Goal: Task Accomplishment & Management: Manage account settings

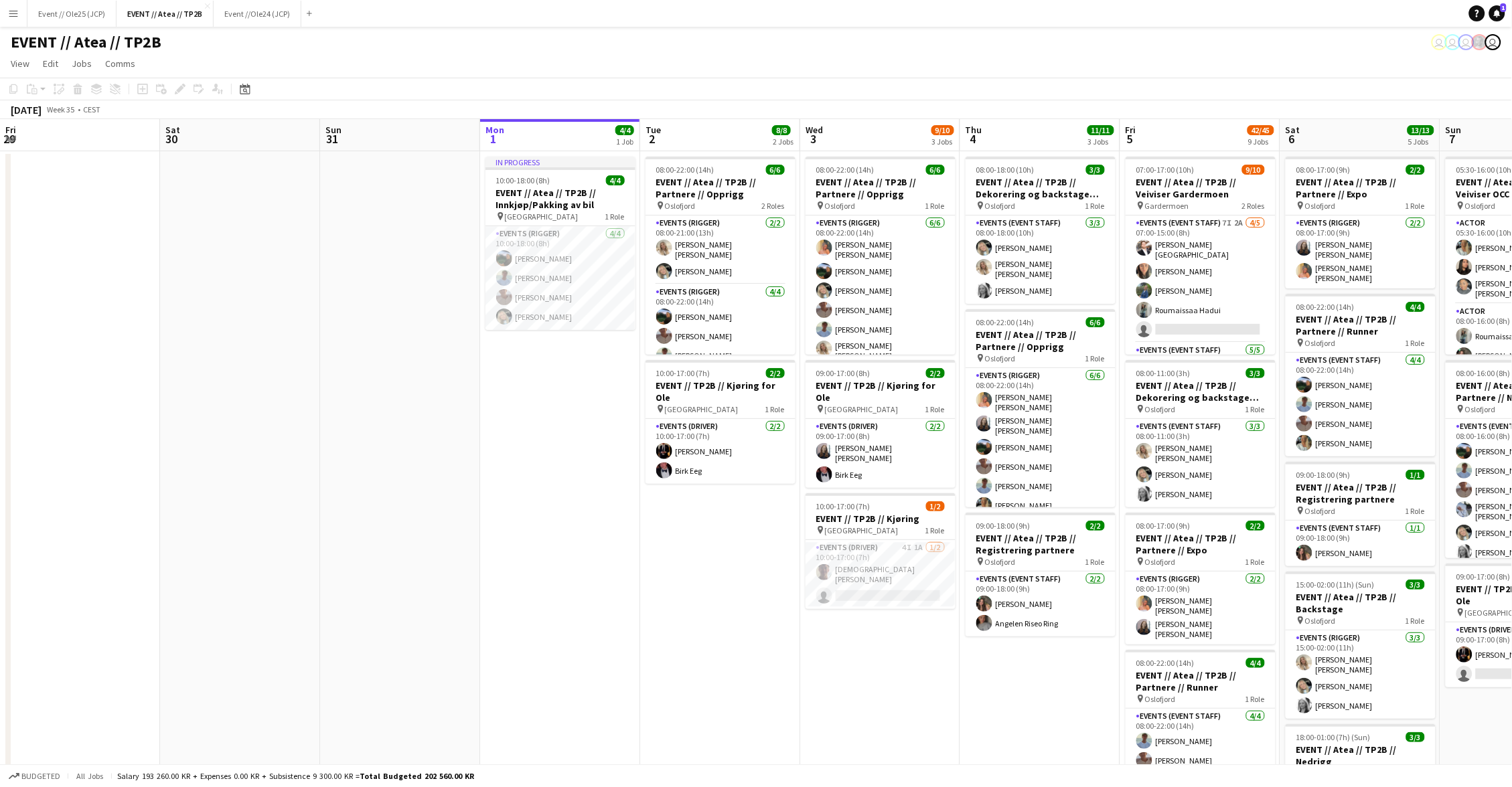
scroll to position [0, 298]
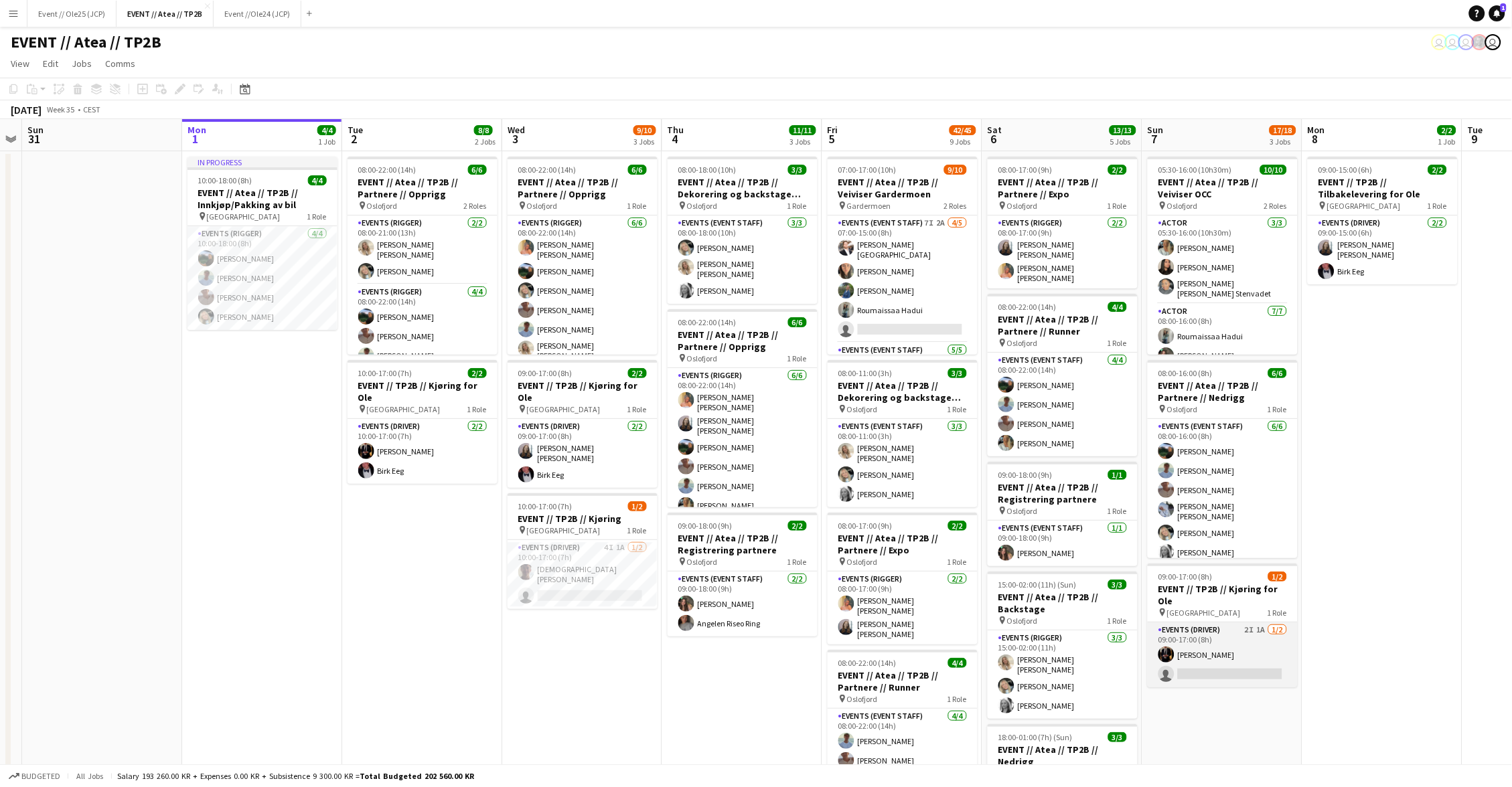
click at [1256, 639] on app-card-role "Events (Driver) 2I 1A [DATE] 09:00-17:00 (8h) [PERSON_NAME] single-neutral-acti…" at bounding box center [1222, 655] width 150 height 65
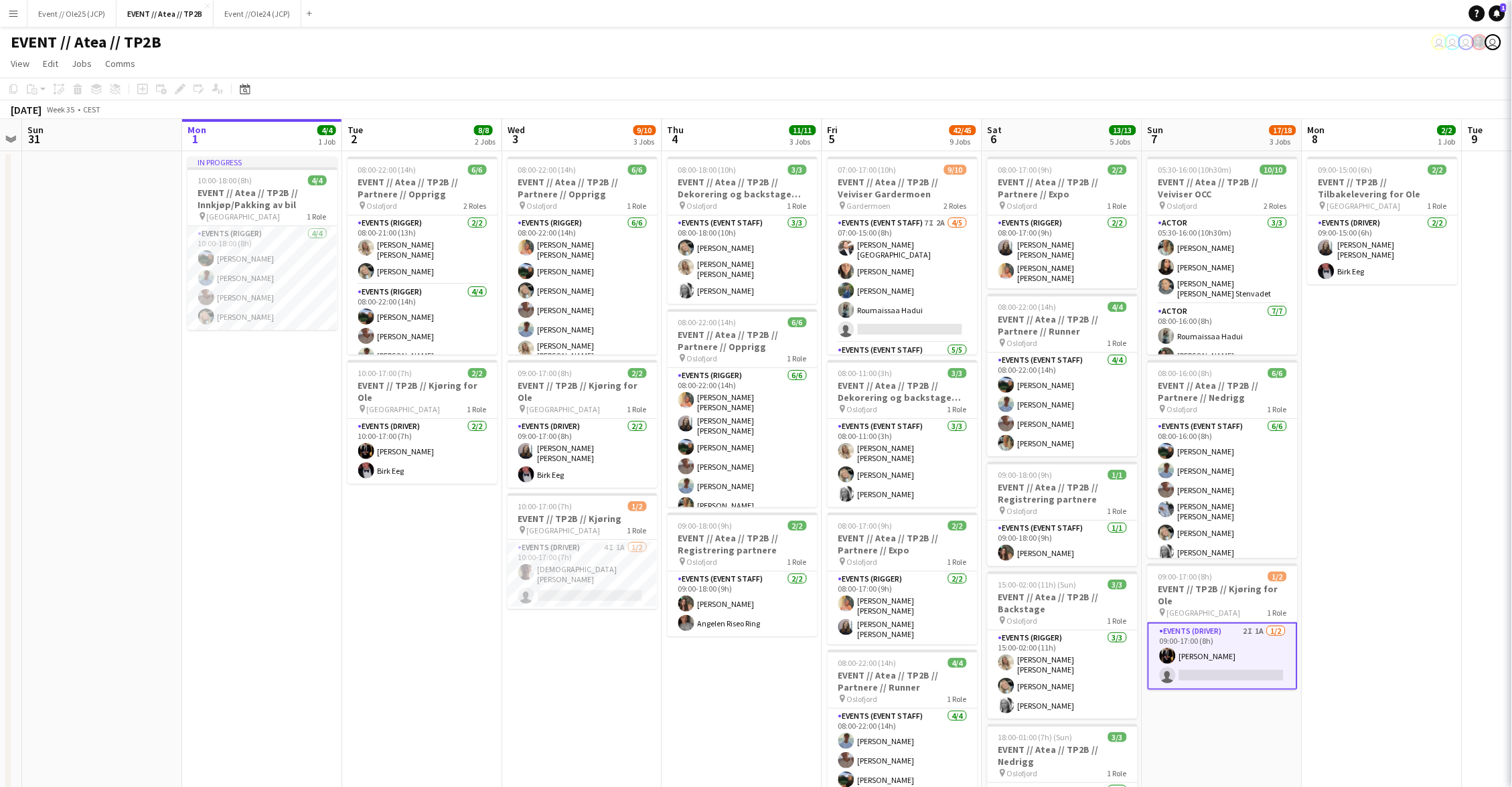
scroll to position [0, 298]
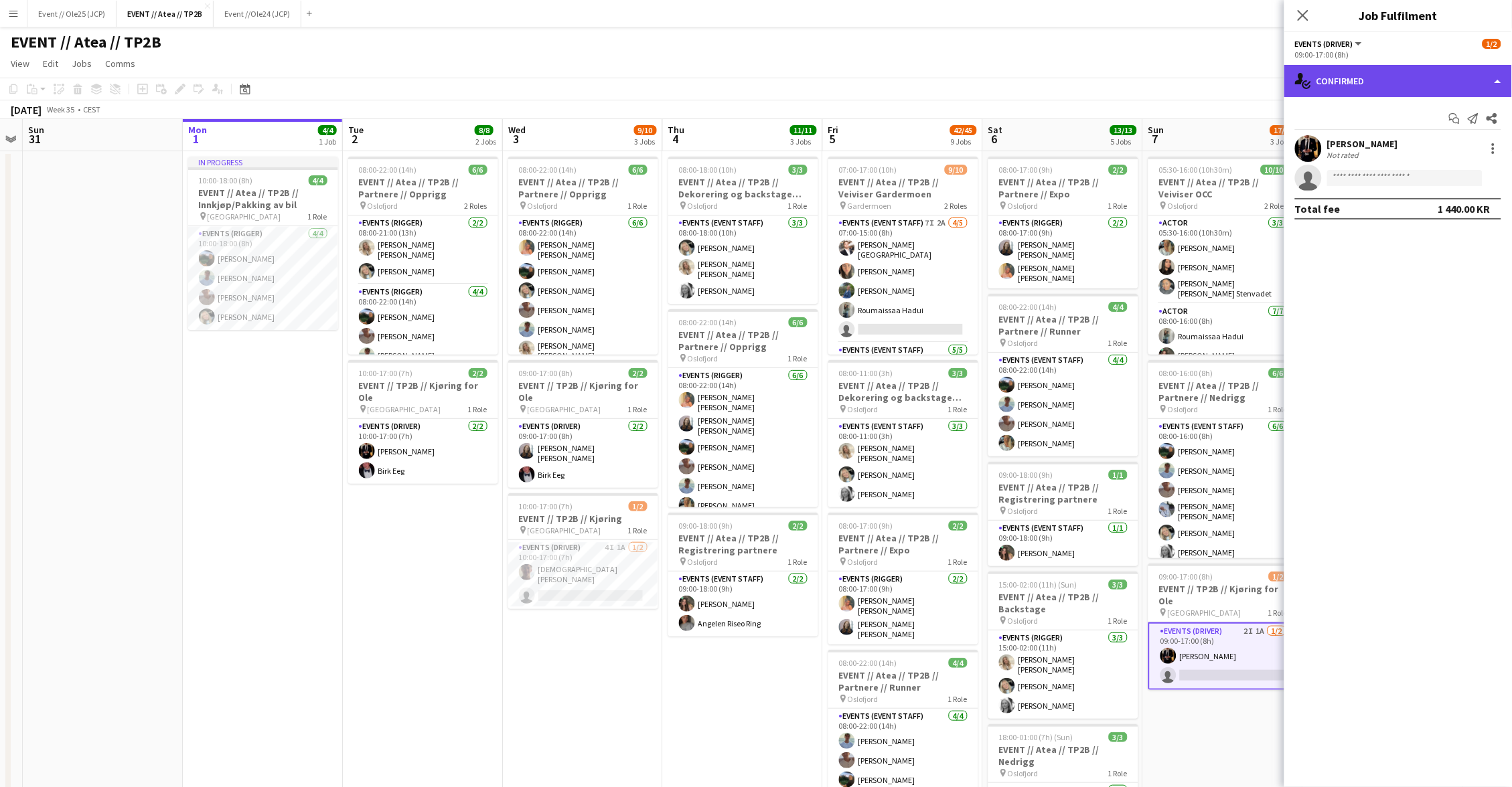
click at [1376, 80] on div "single-neutral-actions-check-2 Confirmed" at bounding box center [1398, 81] width 227 height 32
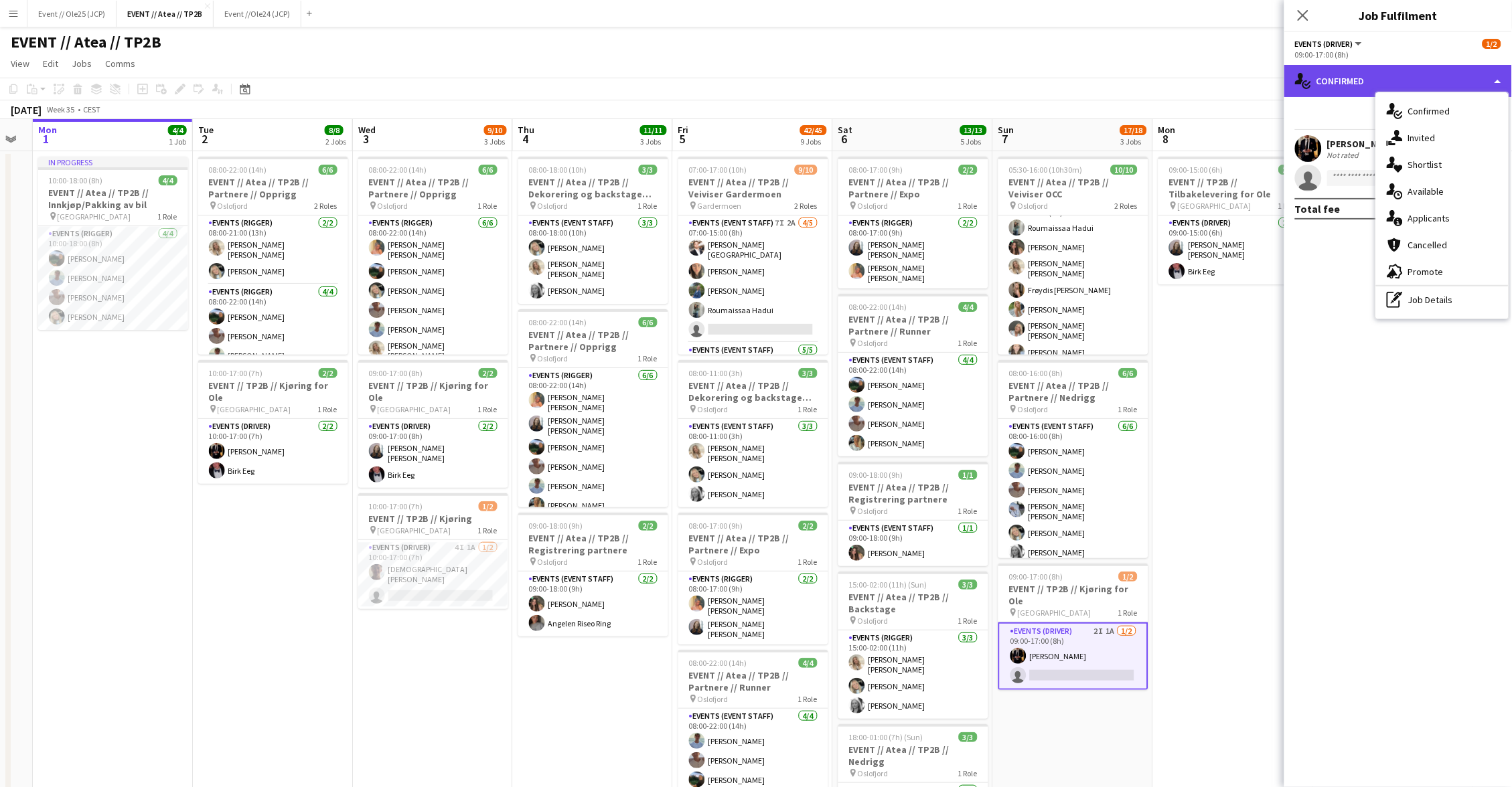
scroll to position [0, 0]
click at [1423, 208] on div "single-neutral-actions-information Applicants" at bounding box center [1442, 219] width 132 height 27
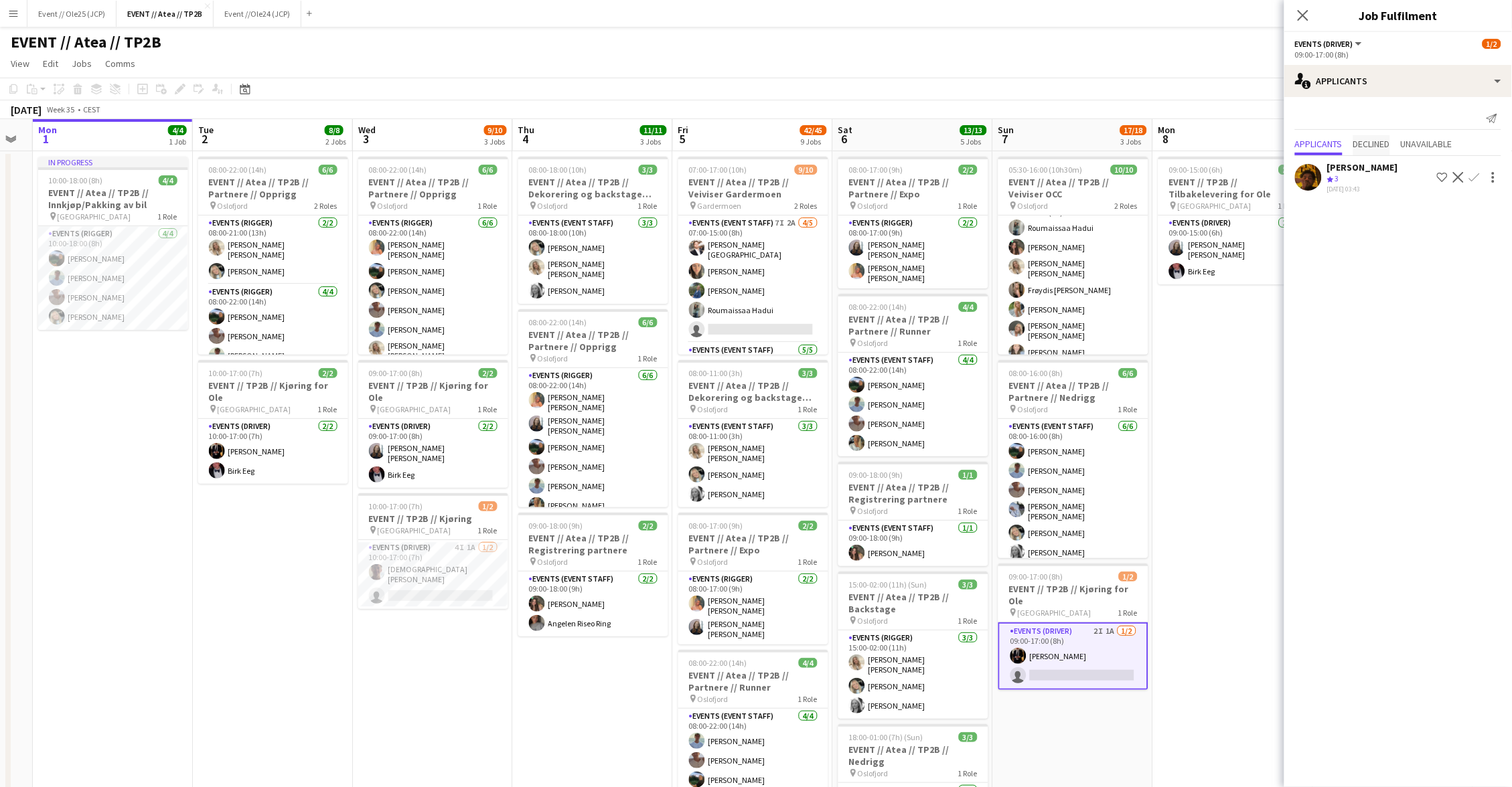
click at [1381, 145] on span "Declined" at bounding box center [1371, 143] width 36 height 9
click at [1310, 113] on span "Applicants" at bounding box center [1319, 116] width 47 height 9
click at [1102, 639] on app-card-role "Events (Driver) 2I 1A [DATE] 09:00-17:00 (8h) [PERSON_NAME] single-neutral-acti…" at bounding box center [1073, 656] width 150 height 68
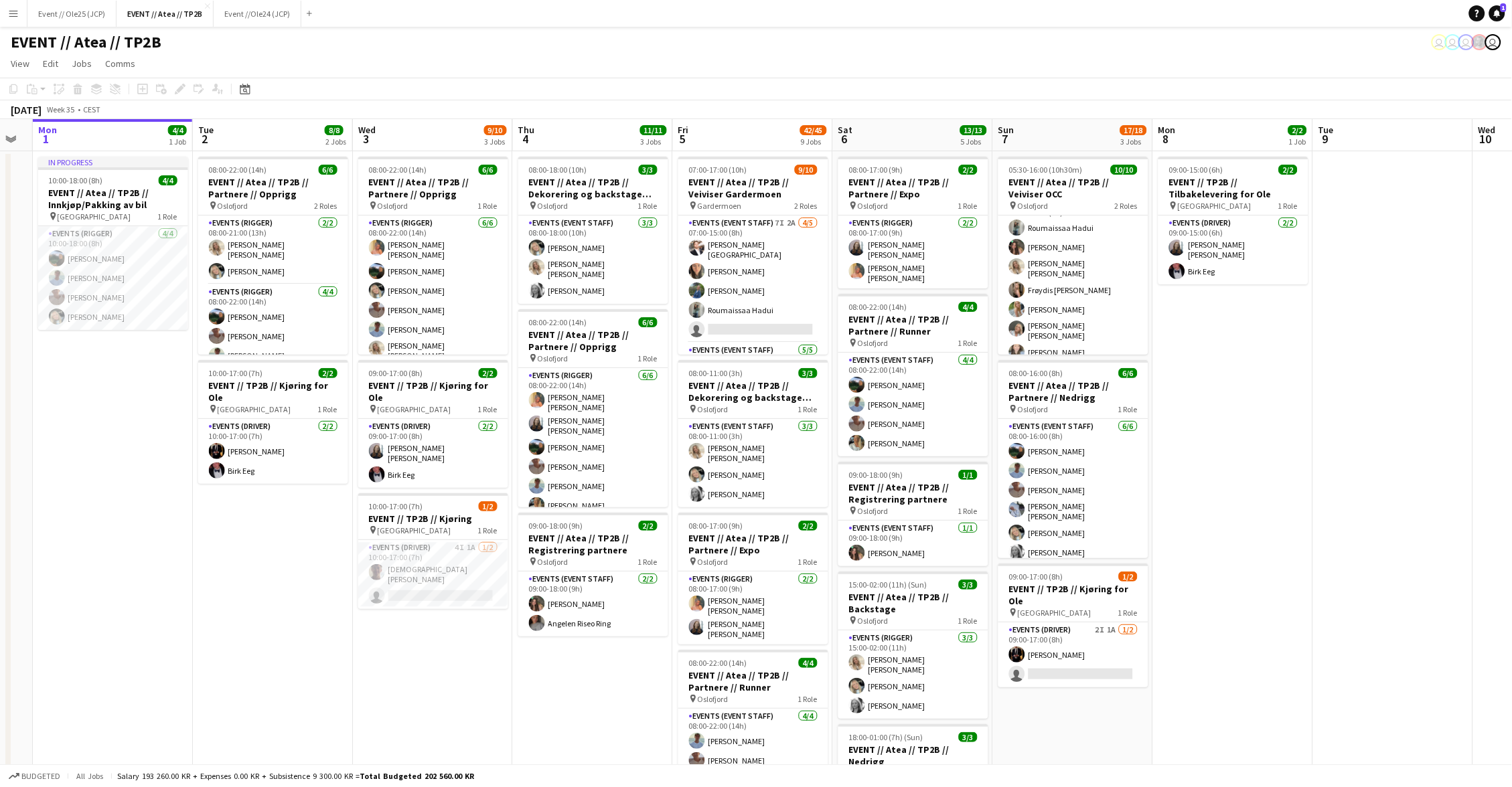
scroll to position [0, 447]
click at [1091, 633] on app-card-role "Events (Driver) 2I 1A [DATE] 09:00-17:00 (8h) [PERSON_NAME] single-neutral-acti…" at bounding box center [1074, 655] width 150 height 65
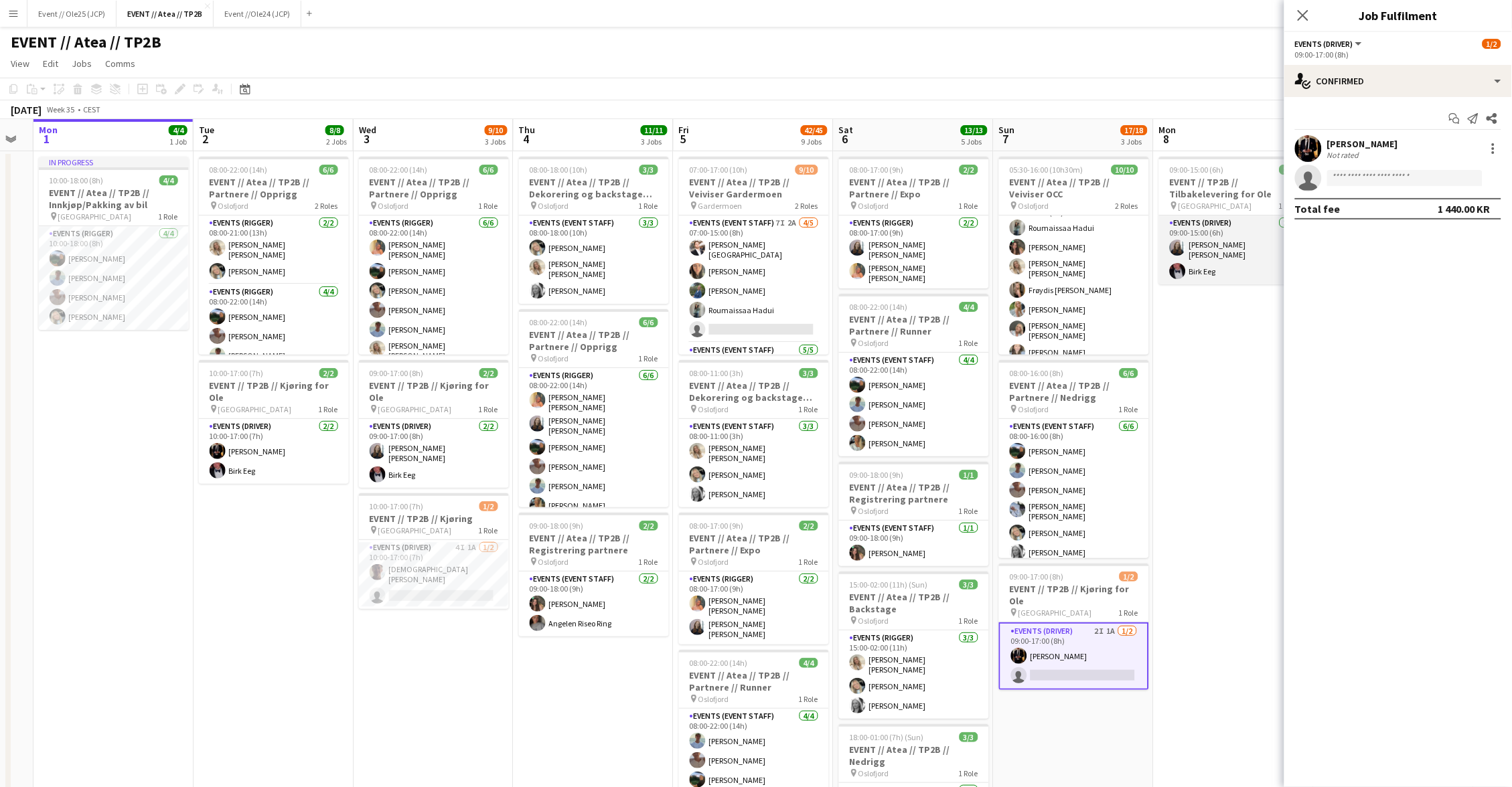
click at [1211, 256] on app-card-role "Events (Driver) [DATE] 09:00-15:00 (6h) [PERSON_NAME] [PERSON_NAME] Eeg" at bounding box center [1234, 249] width 150 height 69
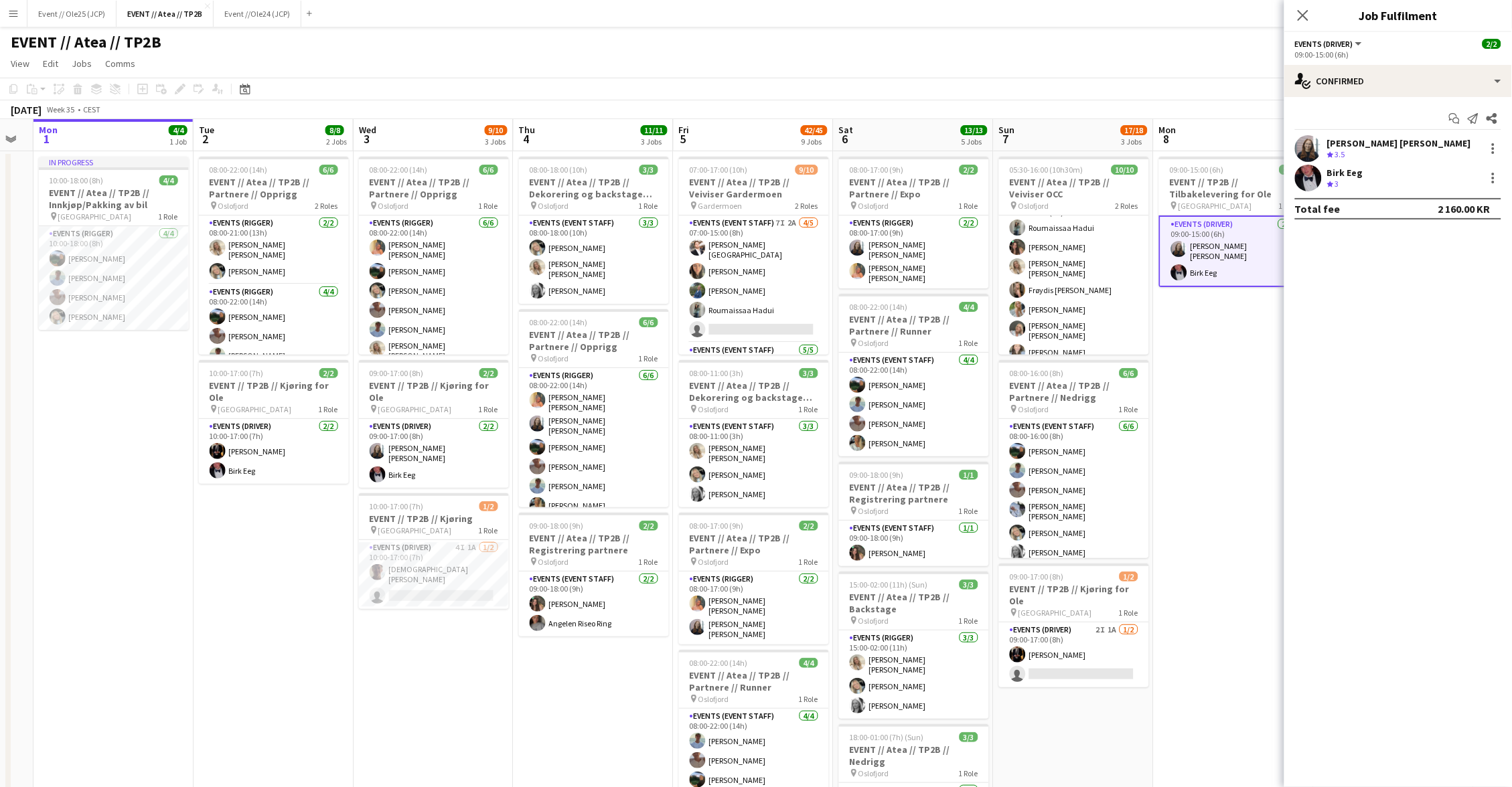
scroll to position [0, 445]
click at [1359, 137] on div "[PERSON_NAME] [PERSON_NAME]" at bounding box center [1399, 143] width 144 height 12
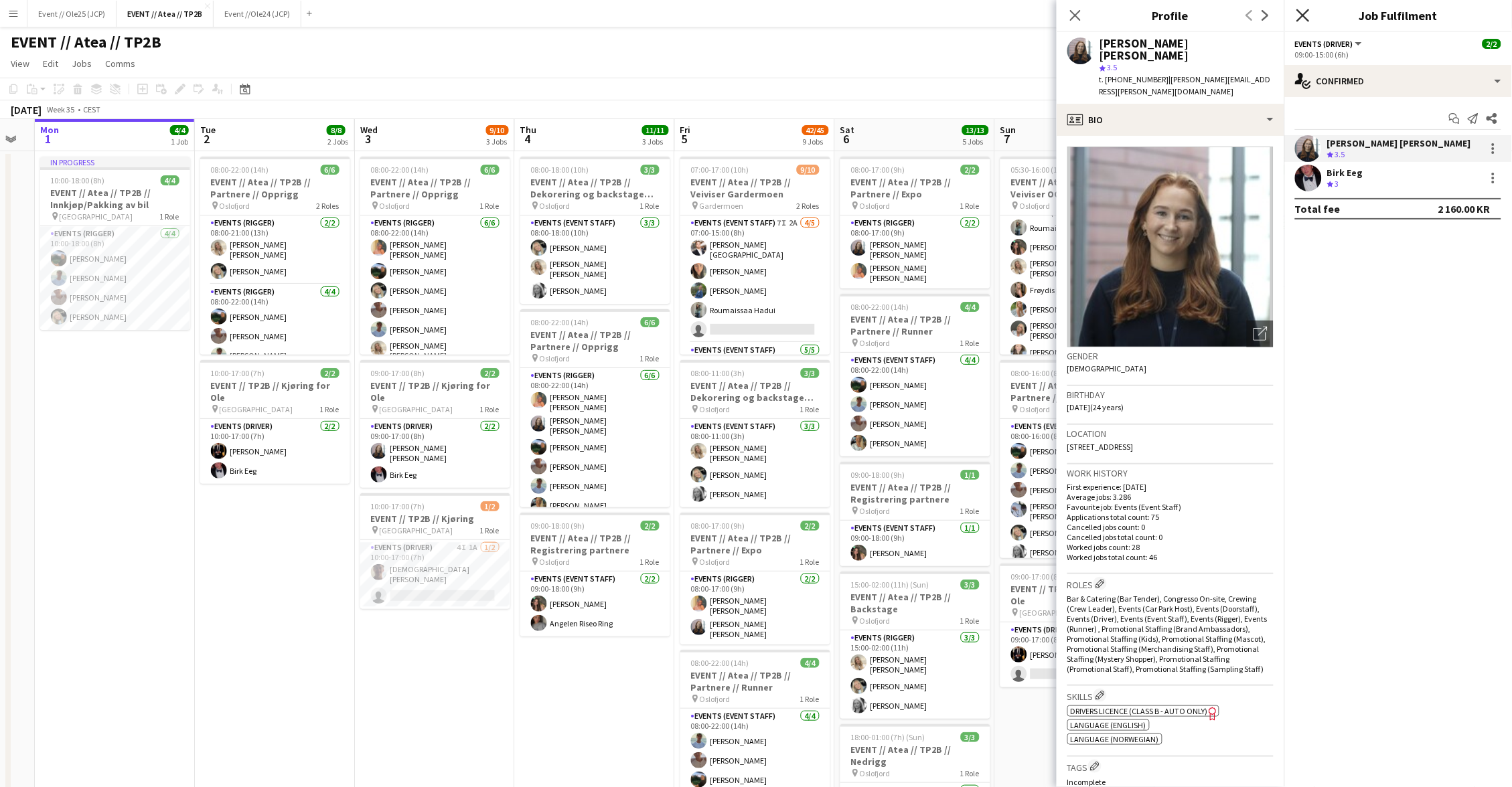
click at [1300, 12] on icon at bounding box center [1302, 14] width 13 height 13
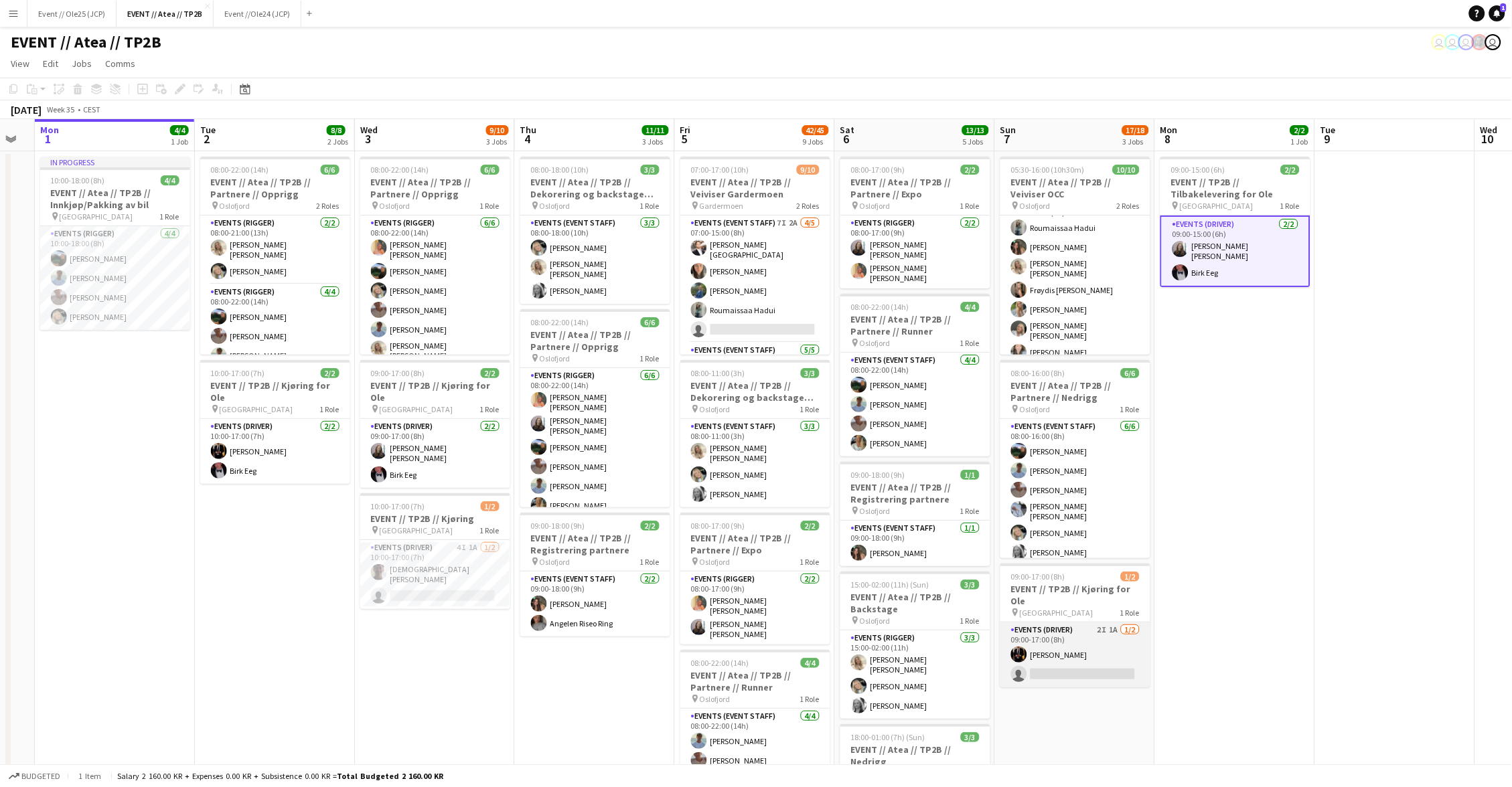
click at [1081, 622] on app-card-role "Events (Driver) 2I 1A [DATE] 09:00-17:00 (8h) [PERSON_NAME] single-neutral-acti…" at bounding box center [1074, 655] width 150 height 65
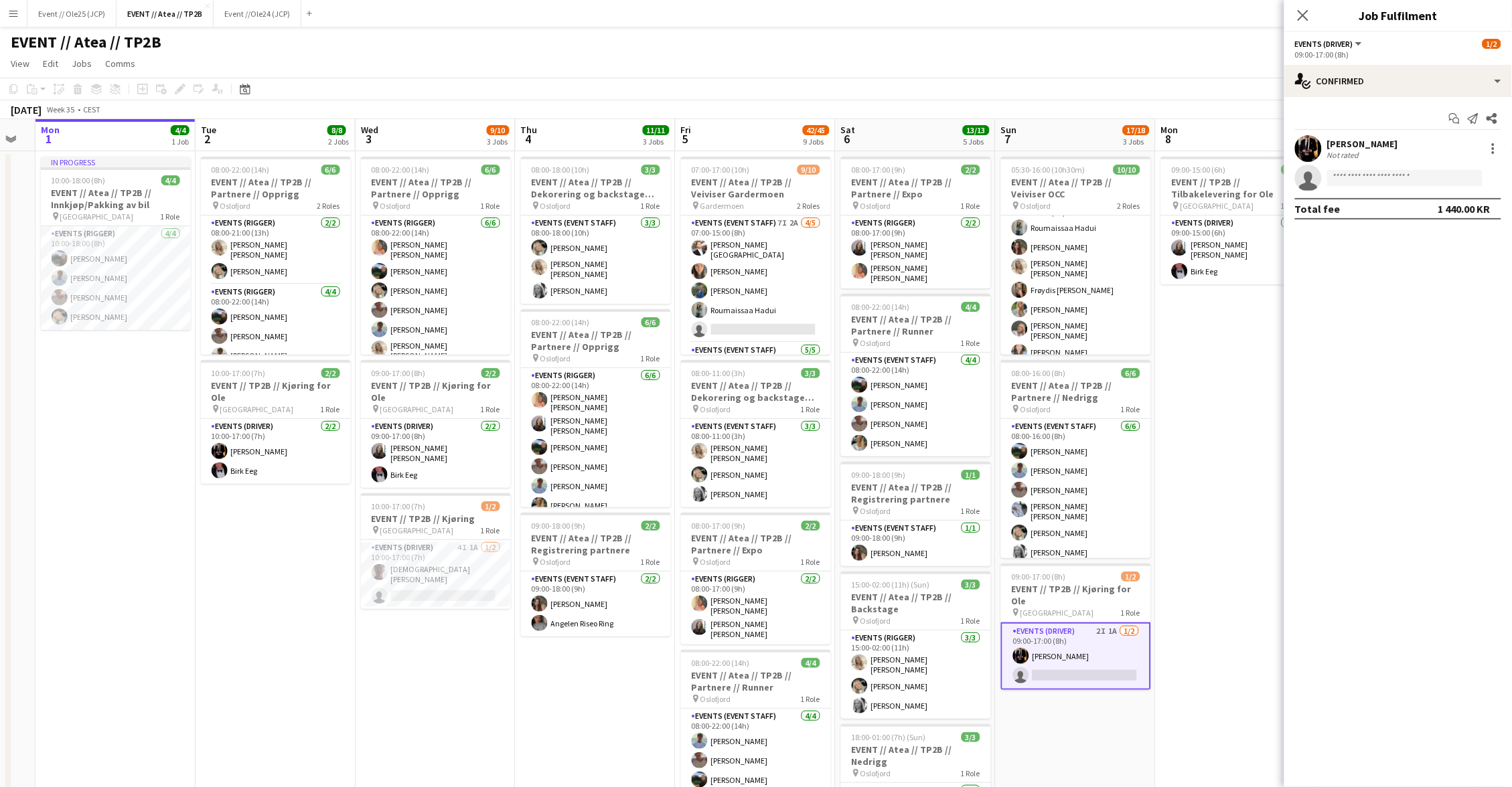
click at [1168, 62] on app-page-menu "View Day view expanded Day view collapsed Month view Date picker Jump to [DATE]…" at bounding box center [756, 65] width 1512 height 25
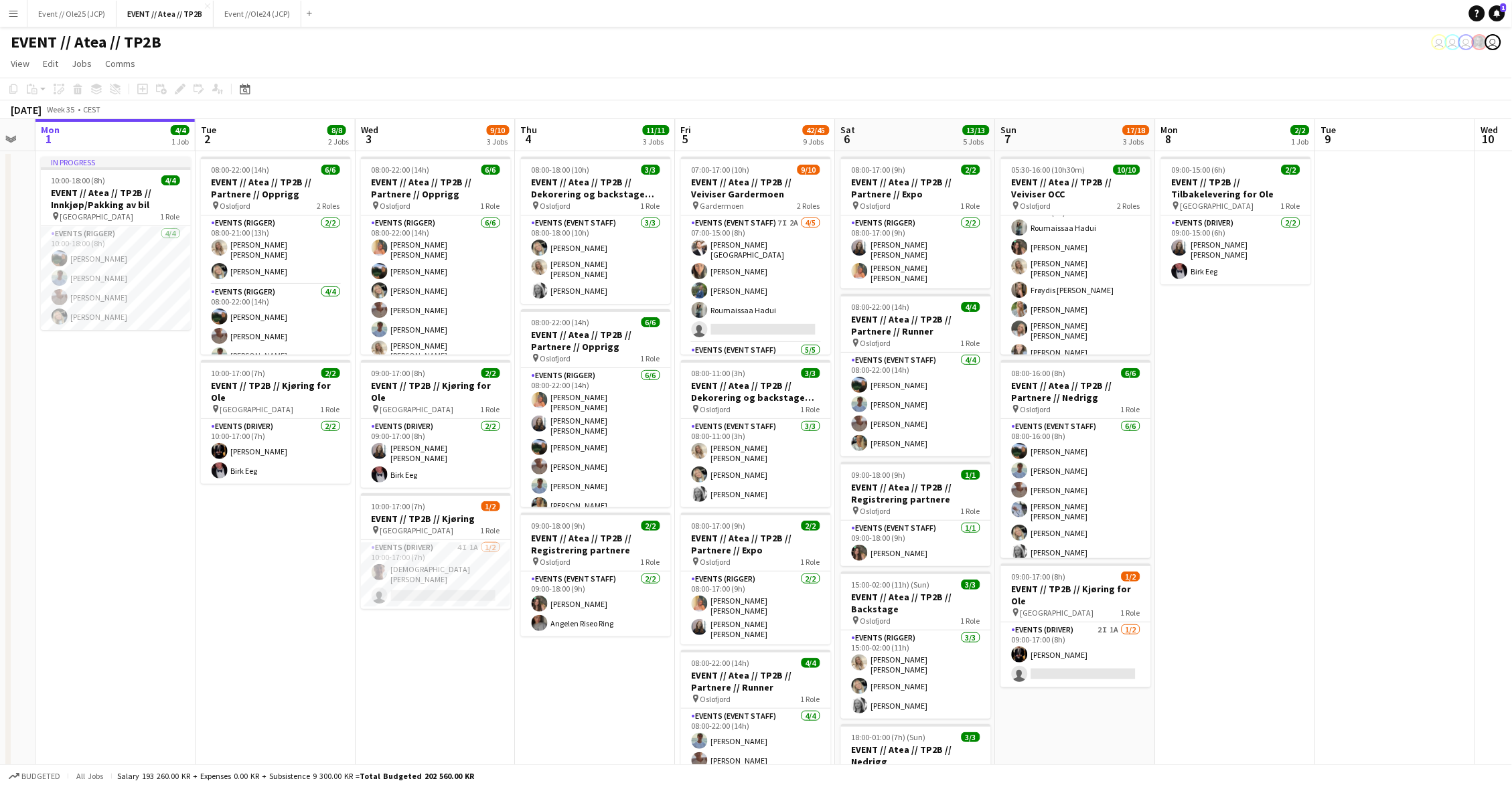
scroll to position [0, 444]
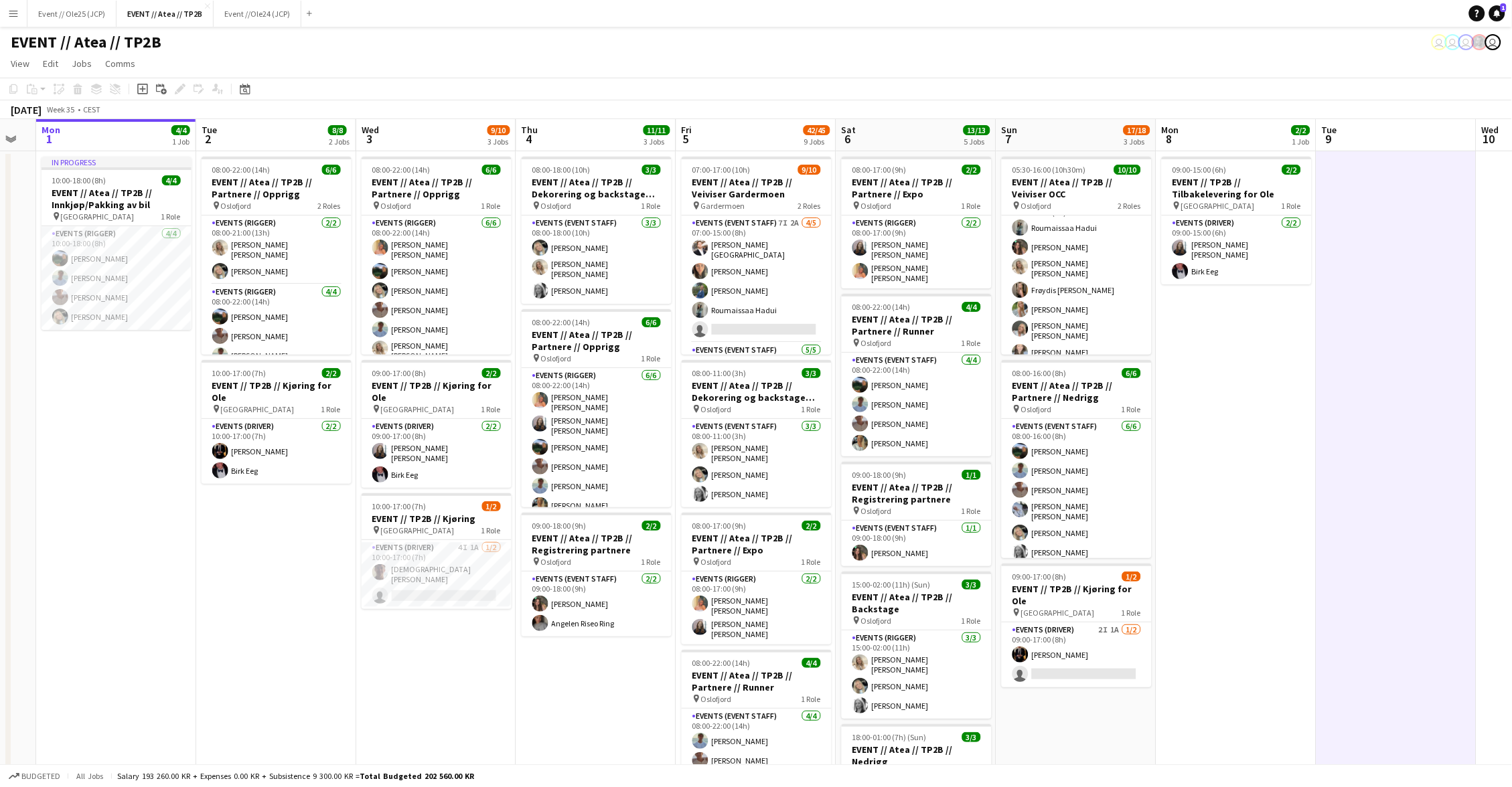
click at [1247, 84] on app-toolbar "Copy Paste Paste Command V Paste with crew Command Shift V Paste linked Job [GE…" at bounding box center [756, 89] width 1512 height 23
